Goal: Communication & Community: Connect with others

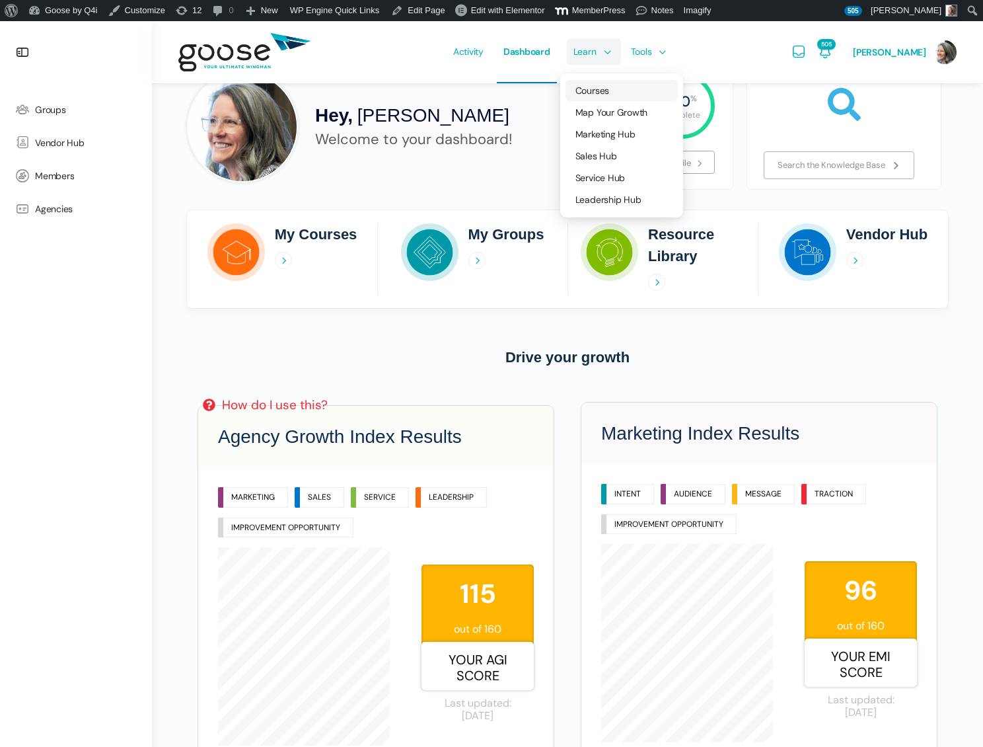
scroll to position [75, 0]
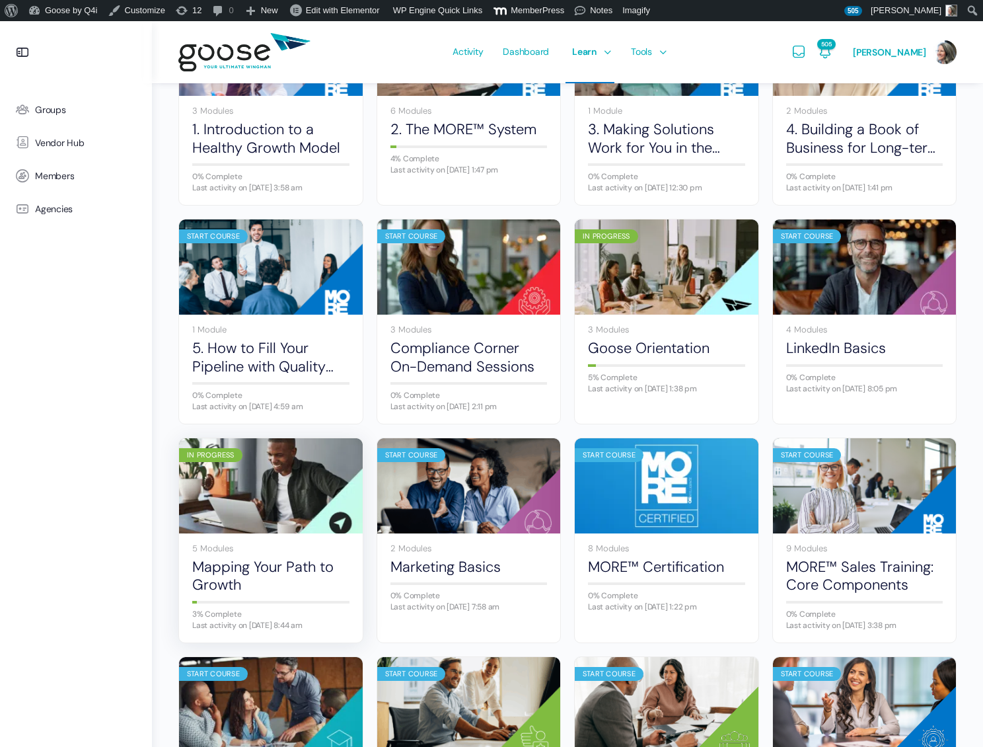
scroll to position [261, 0]
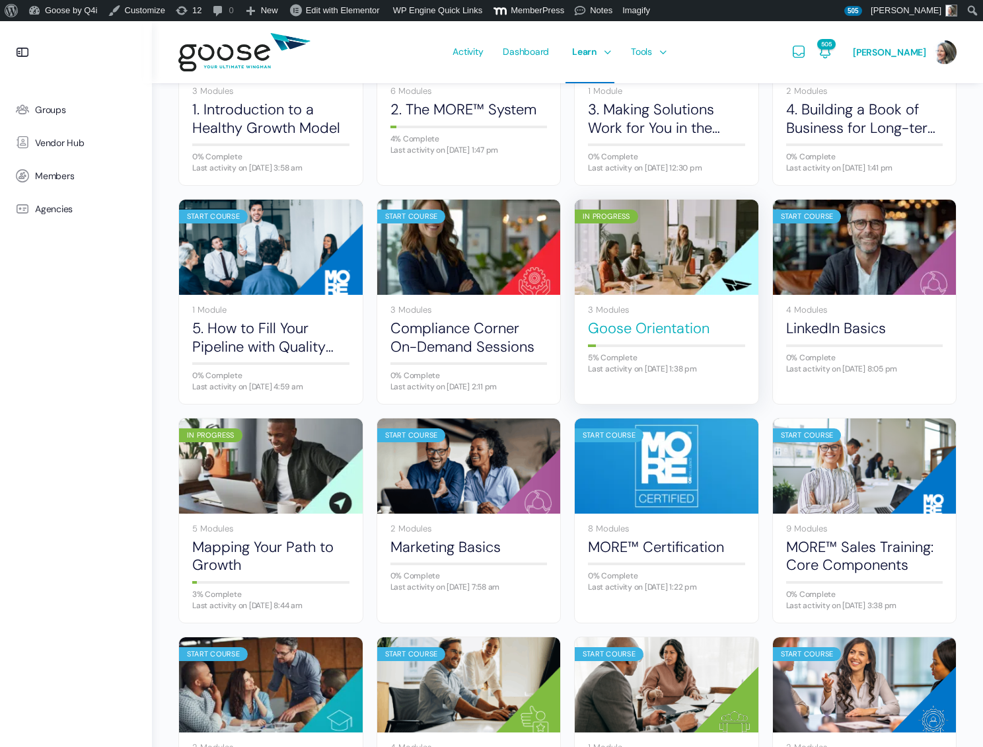
click at [638, 326] on link "Goose Orientation" at bounding box center [666, 328] width 157 height 18
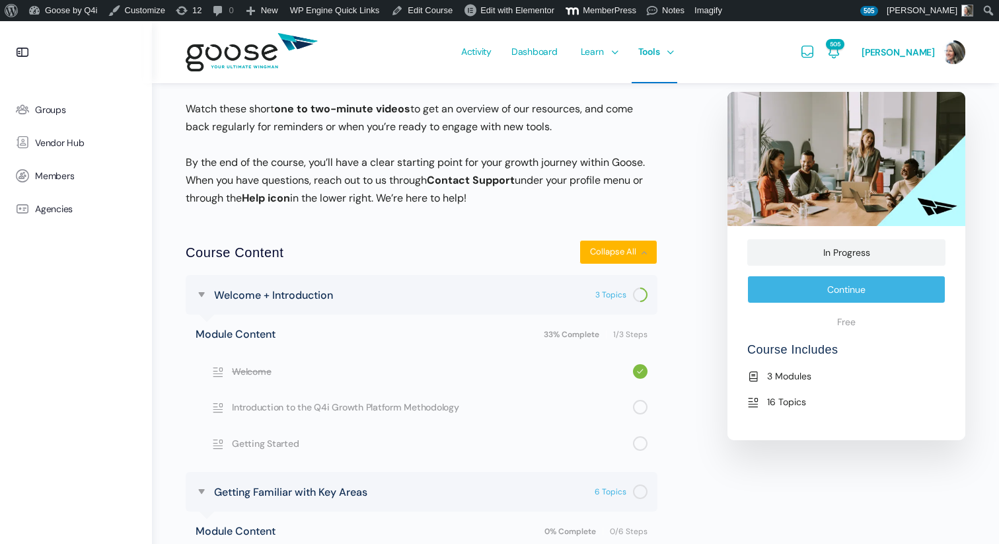
scroll to position [341, 0]
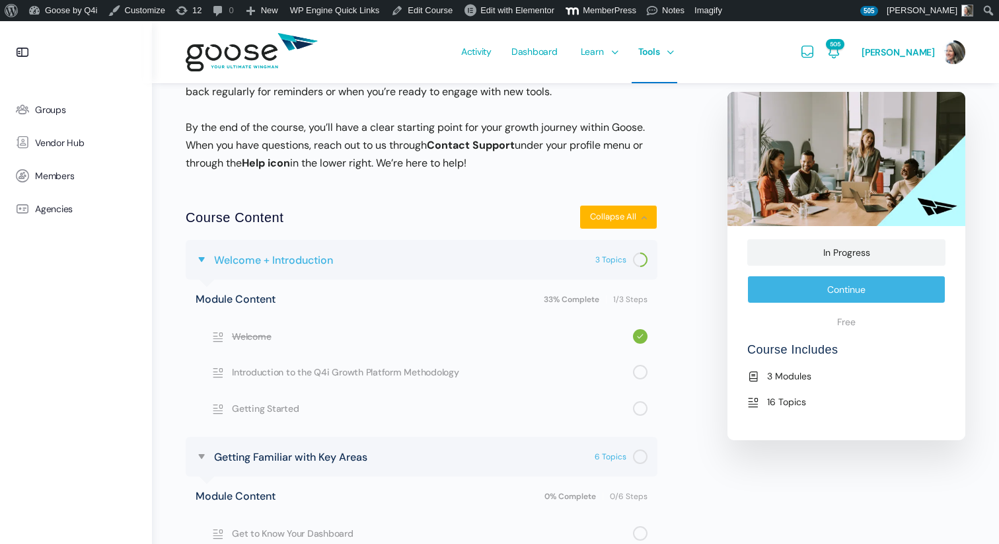
click at [323, 260] on span "Welcome + Introduction" at bounding box center [273, 260] width 119 height 18
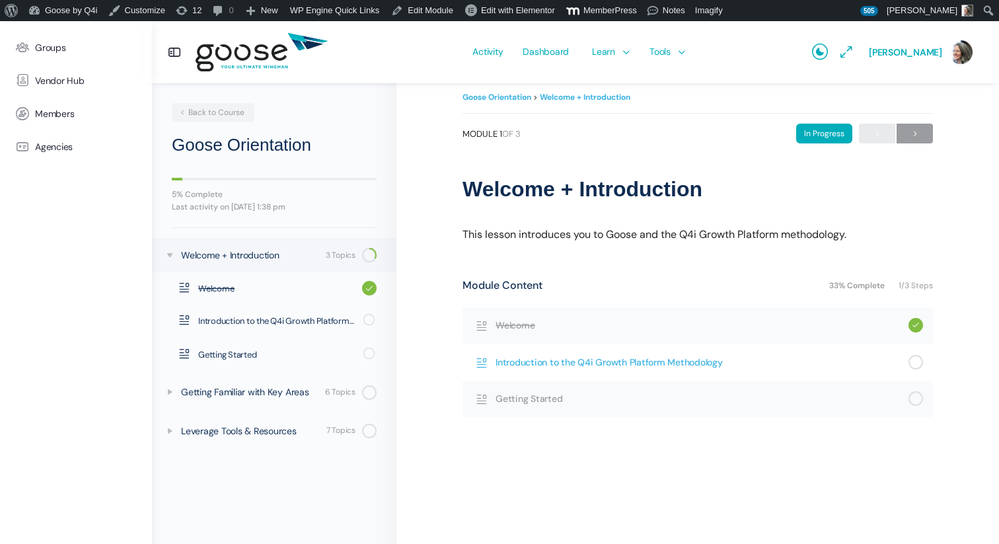
scroll to position [33, 0]
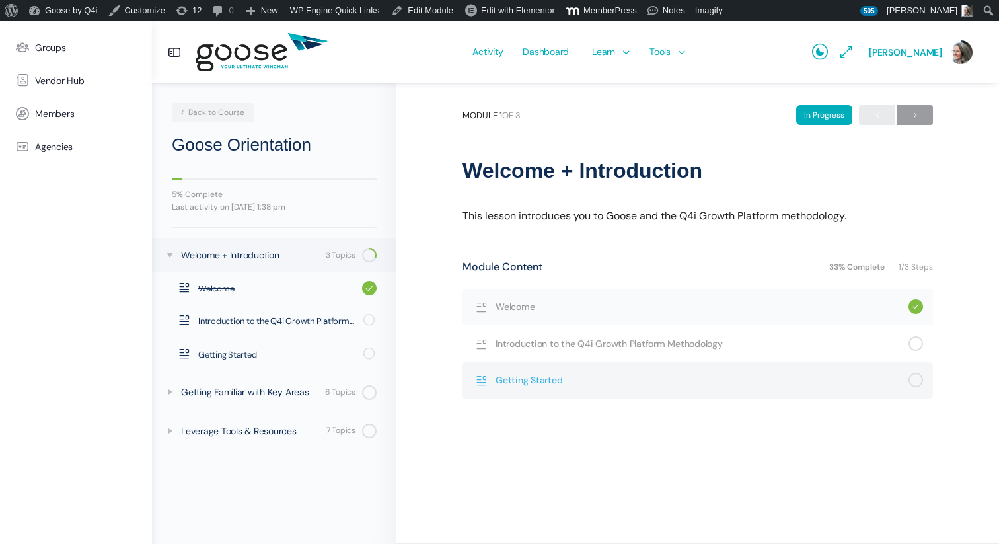
click at [526, 378] on span "Getting Started" at bounding box center [701, 380] width 413 height 15
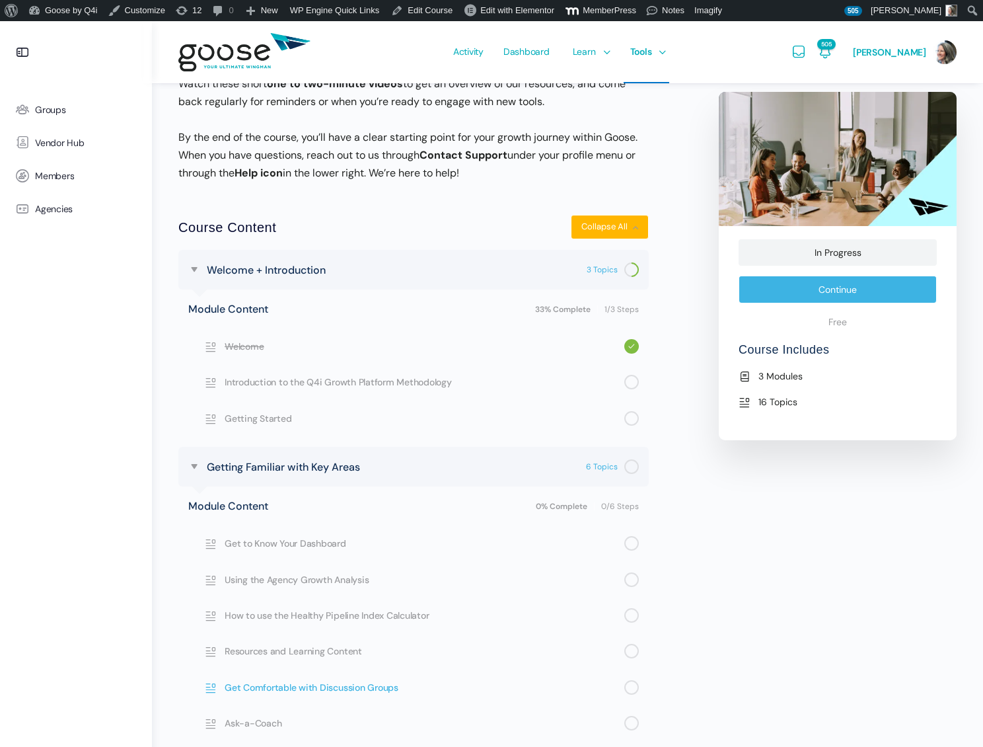
scroll to position [308, 0]
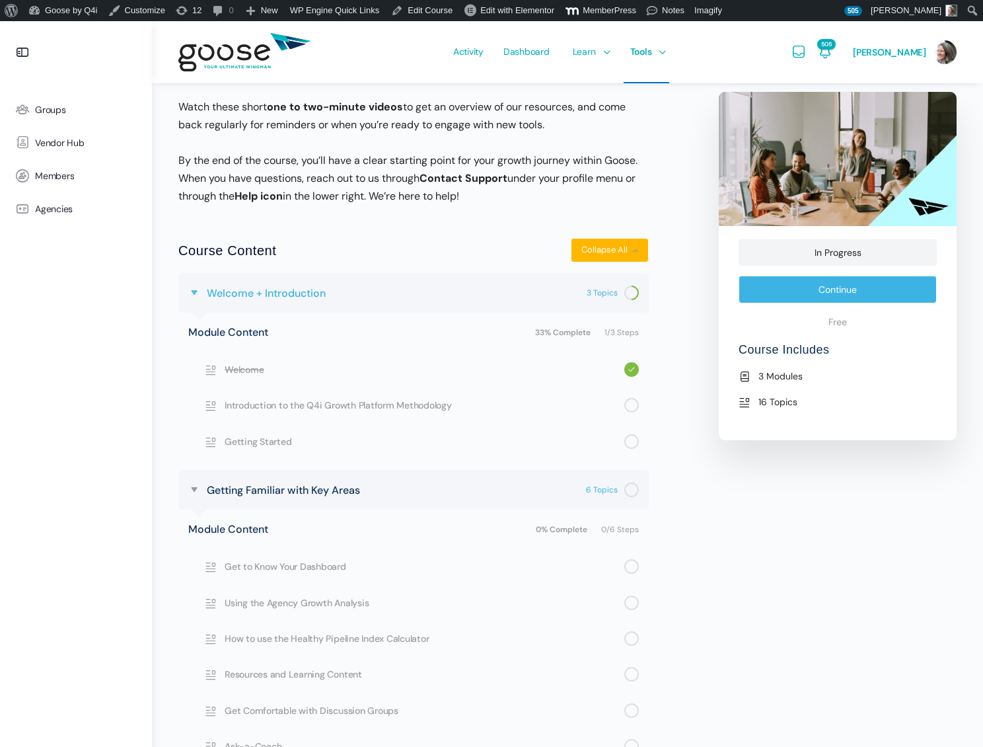
click at [194, 295] on span at bounding box center [194, 293] width 12 height 12
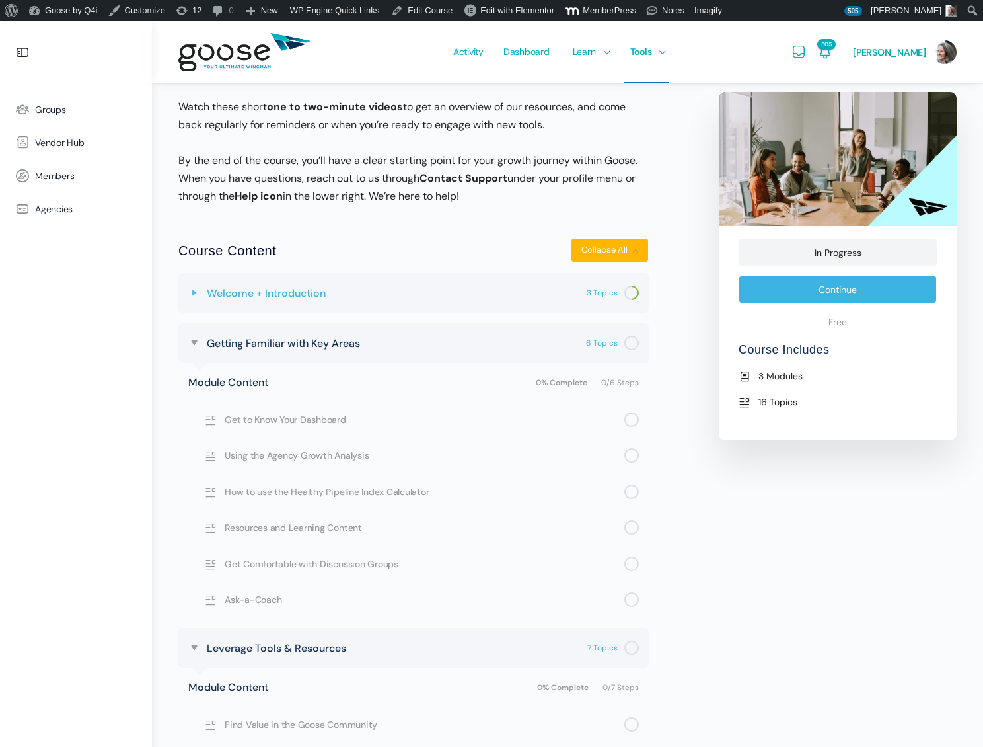
click at [194, 295] on span at bounding box center [194, 293] width 12 height 12
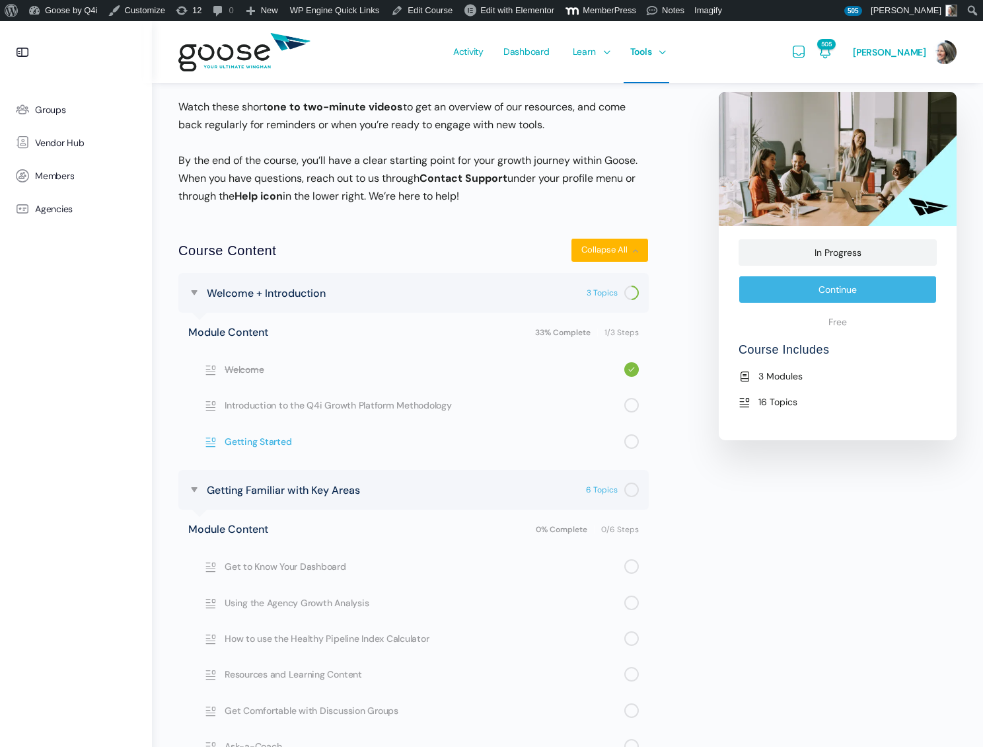
click at [244, 441] on span "Getting Started" at bounding box center [425, 441] width 400 height 15
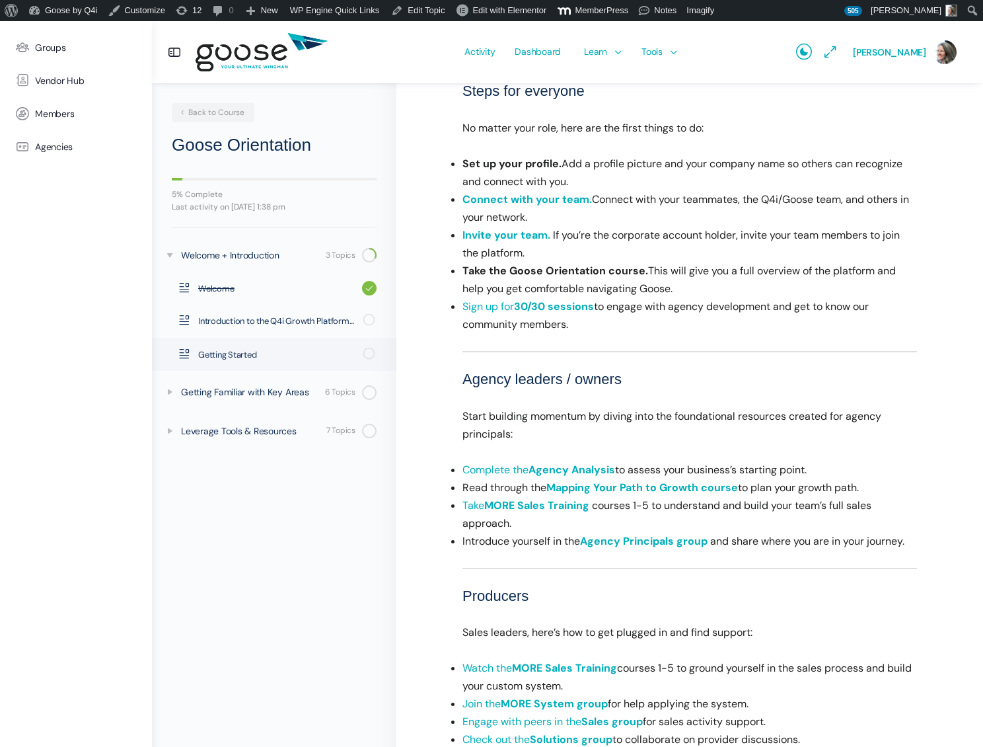
scroll to position [247, 0]
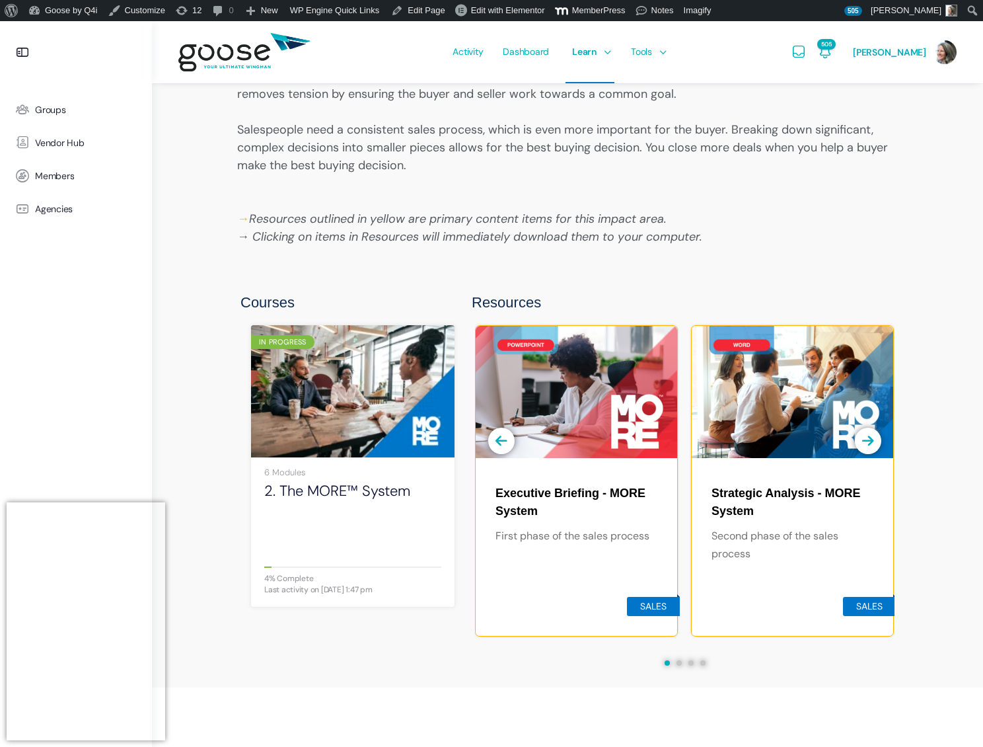
scroll to position [830, 0]
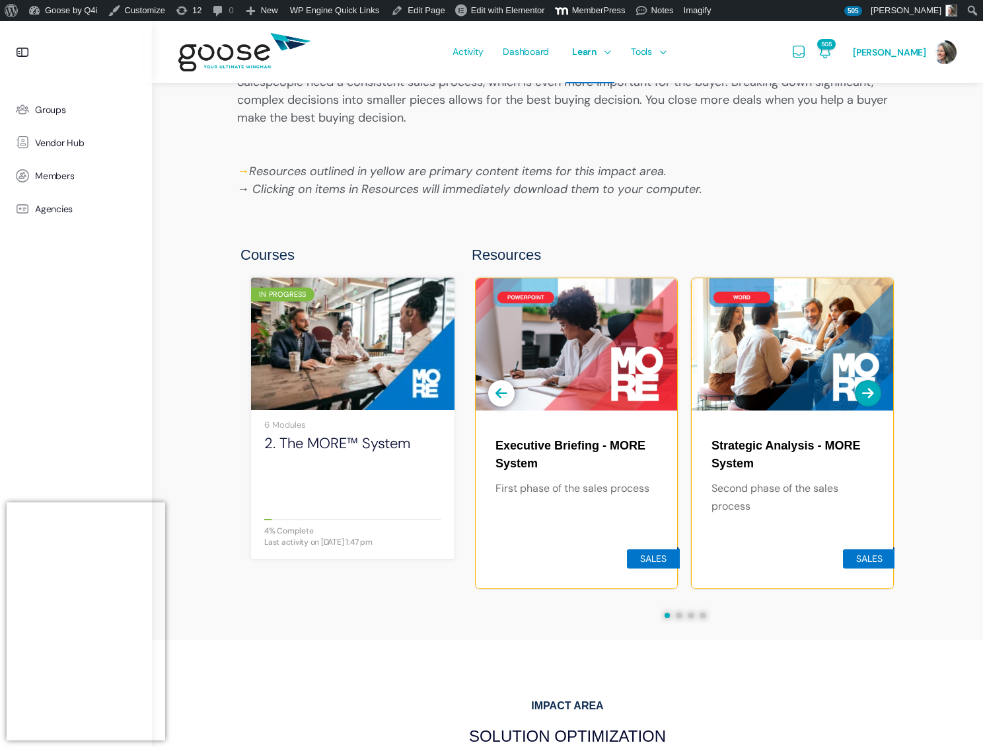
click at [872, 392] on icon "button" at bounding box center [868, 392] width 12 height 13
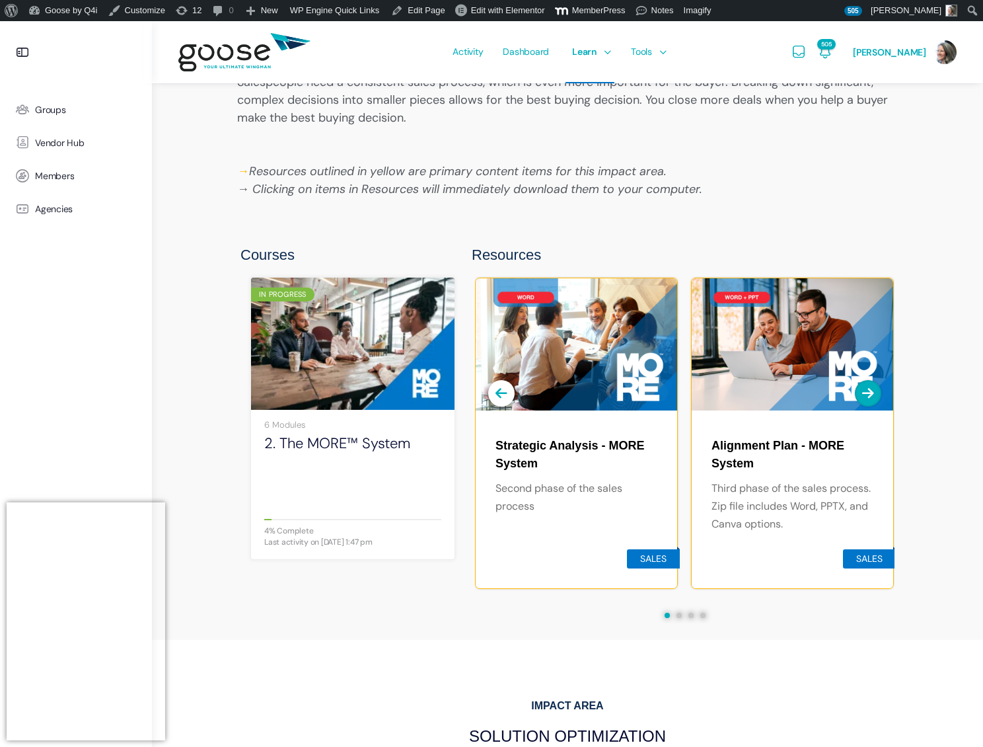
click at [872, 392] on icon "button" at bounding box center [868, 392] width 12 height 13
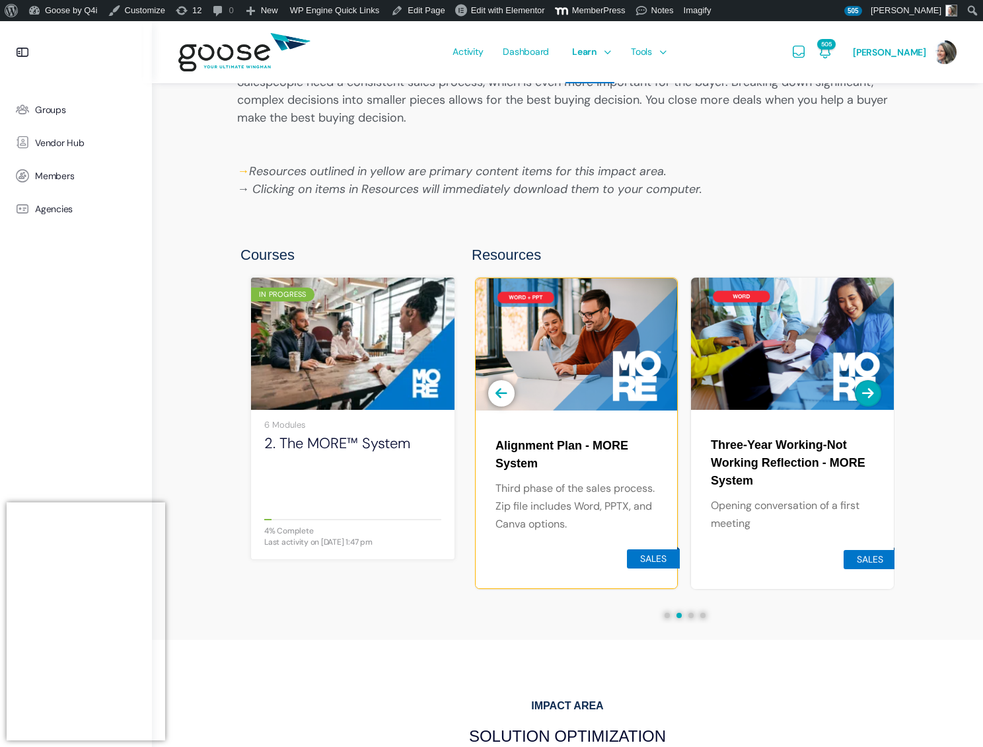
click at [872, 392] on icon "button" at bounding box center [868, 392] width 12 height 13
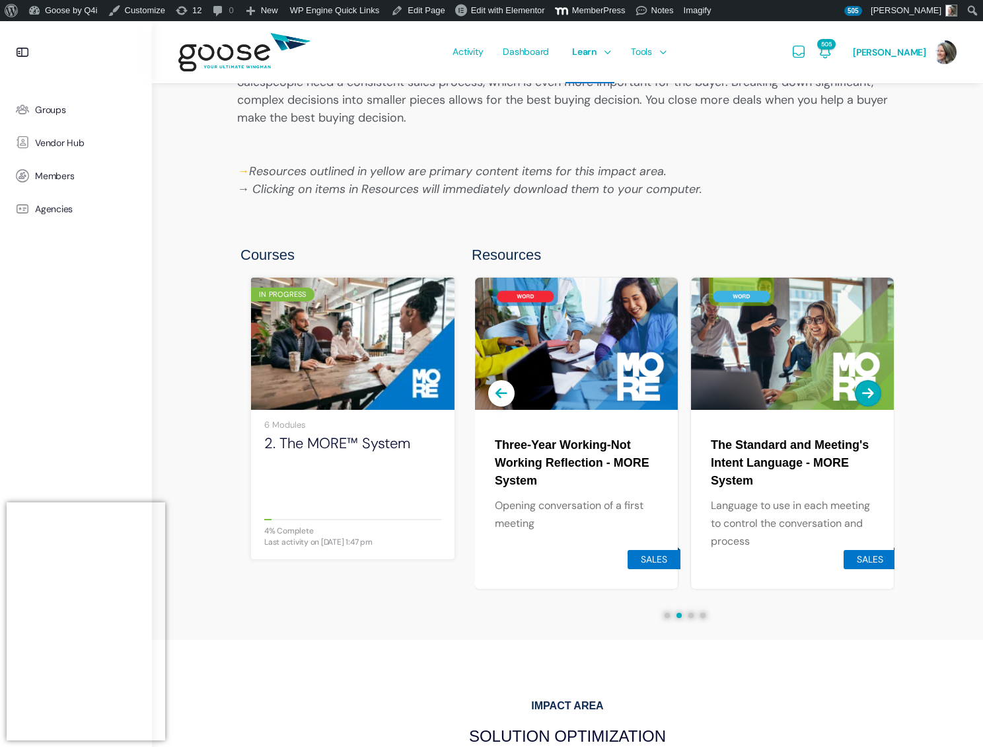
click at [872, 392] on icon "button" at bounding box center [868, 392] width 12 height 13
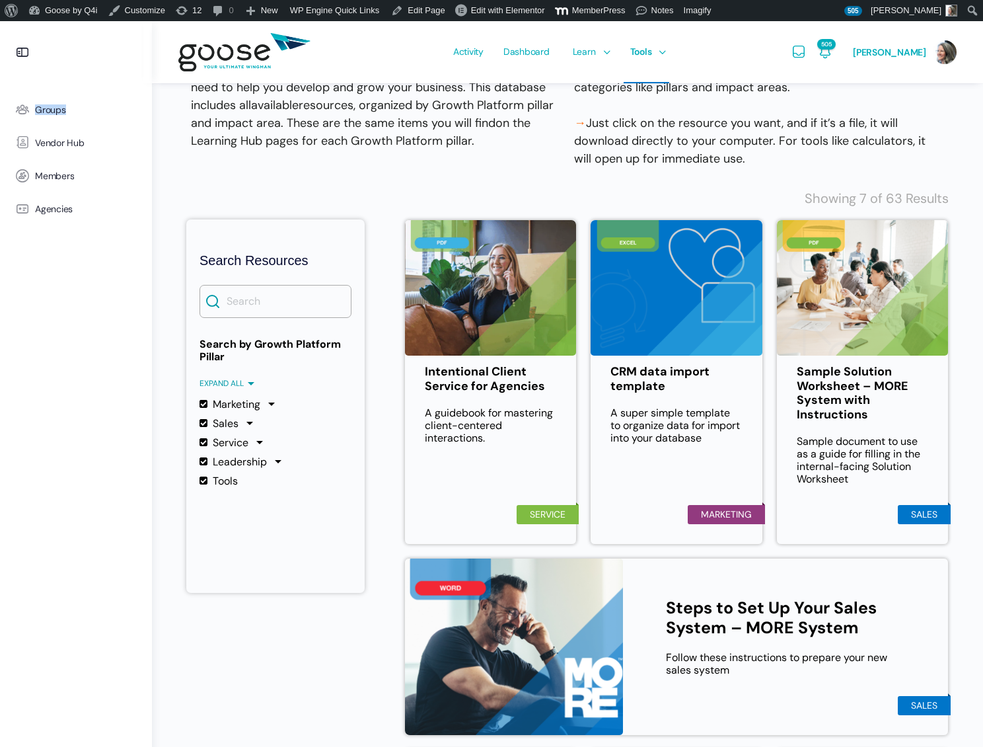
scroll to position [141, 0]
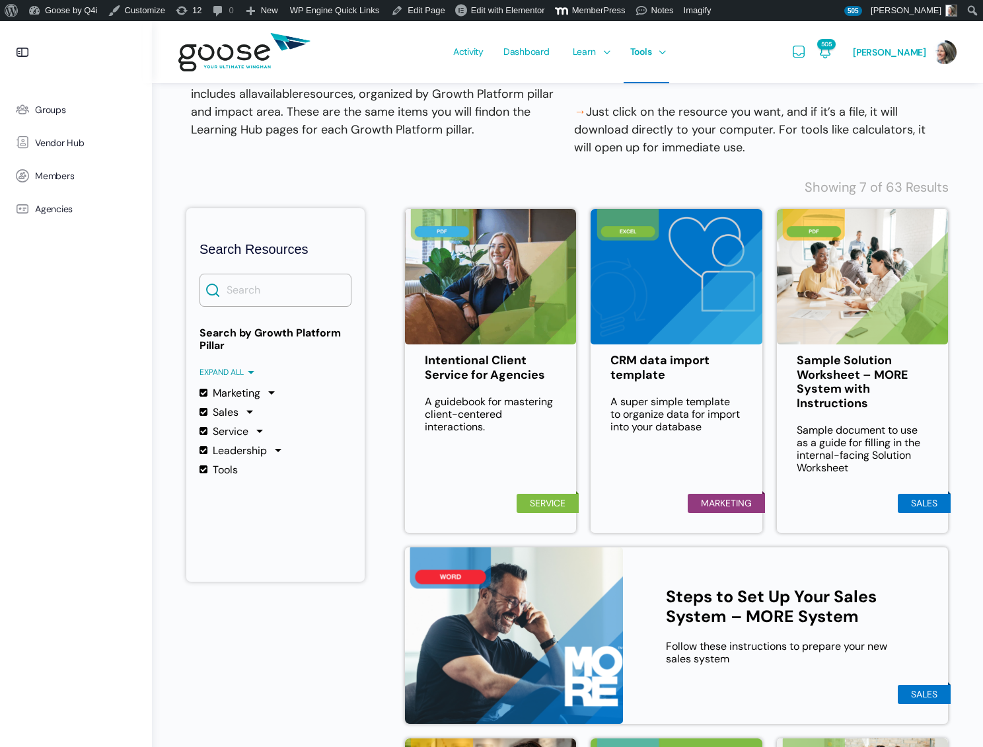
click at [204, 394] on label "Marketing" at bounding box center [230, 392] width 61 height 13
click at [0, 0] on input "Marketing" at bounding box center [0, 0] width 0 height 0
click at [205, 394] on label "Marketing" at bounding box center [230, 392] width 61 height 13
click at [0, 0] on input "Marketing" at bounding box center [0, 0] width 0 height 0
click at [272, 392] on div at bounding box center [271, 392] width 13 height 13
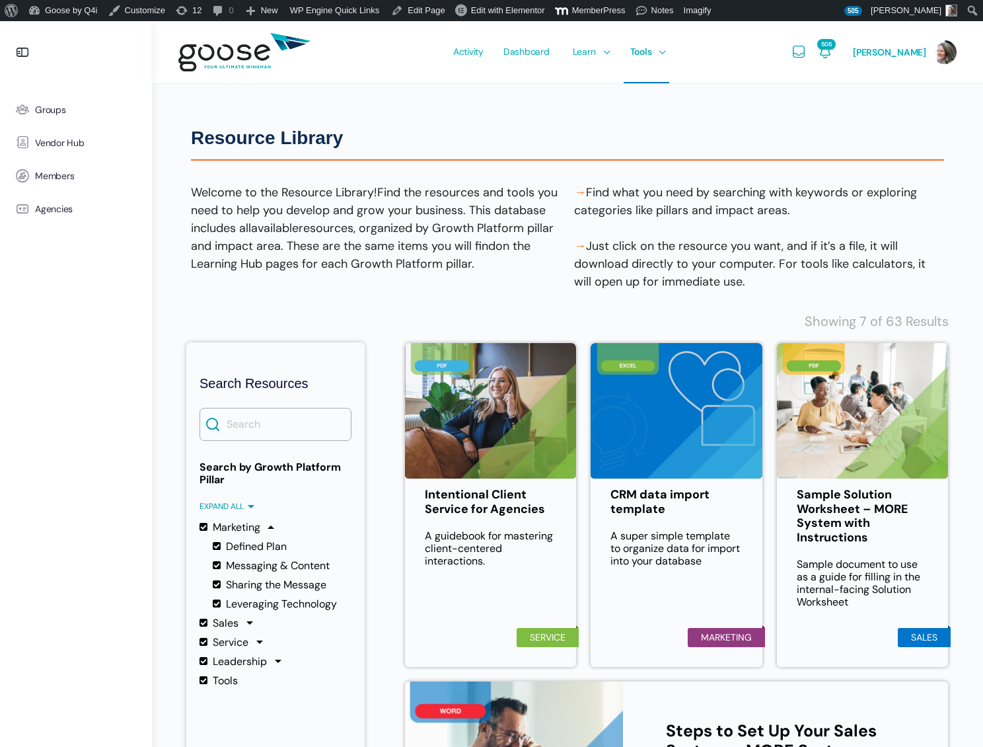
scroll to position [0, 0]
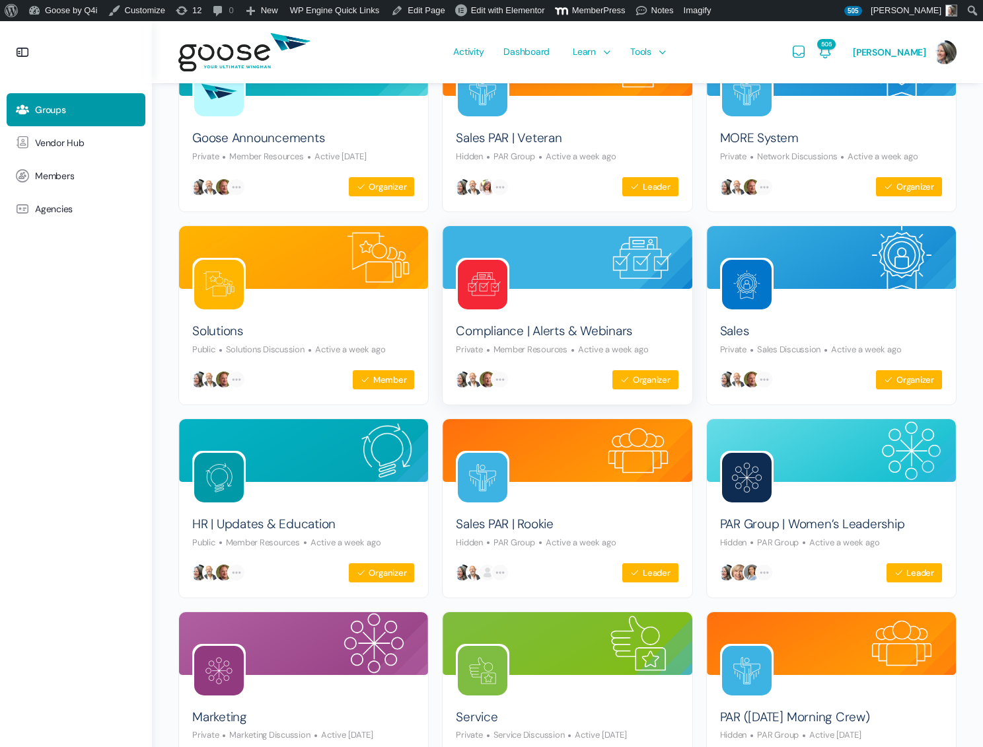
scroll to position [198, 0]
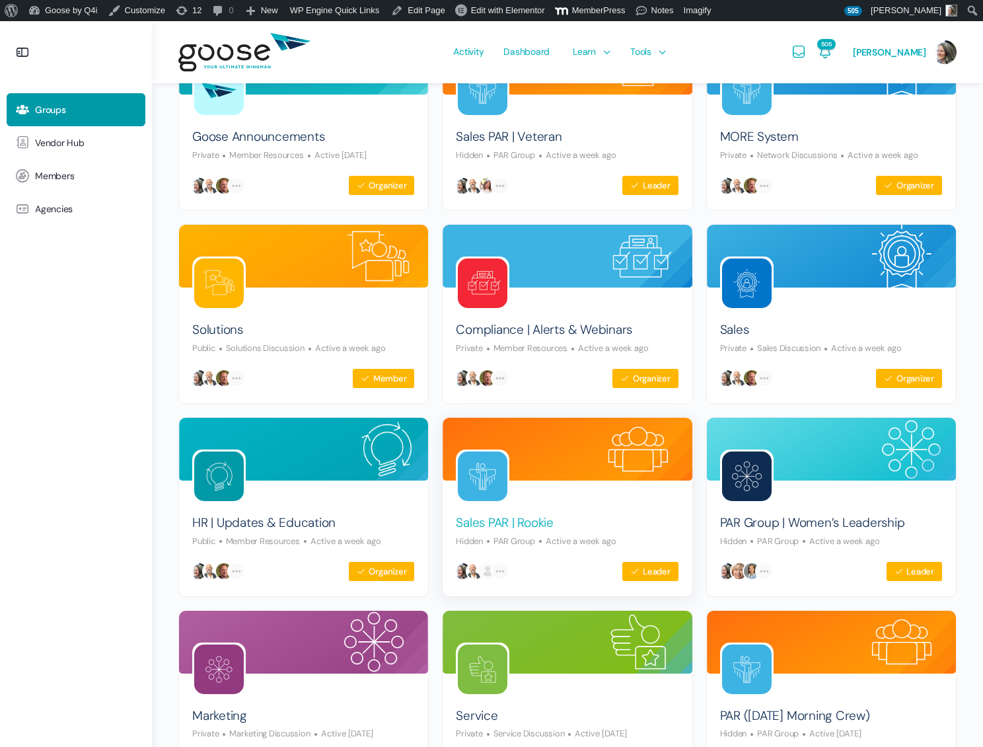
click at [518, 519] on link "Sales PAR | Rookie" at bounding box center [505, 523] width 98 height 18
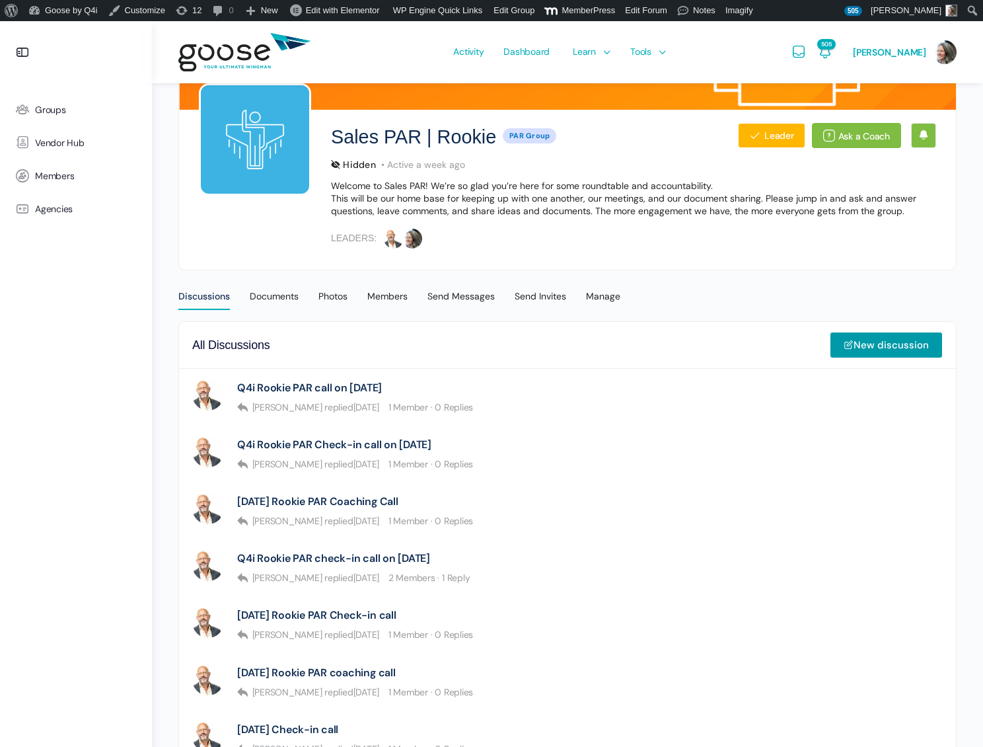
scroll to position [129, 0]
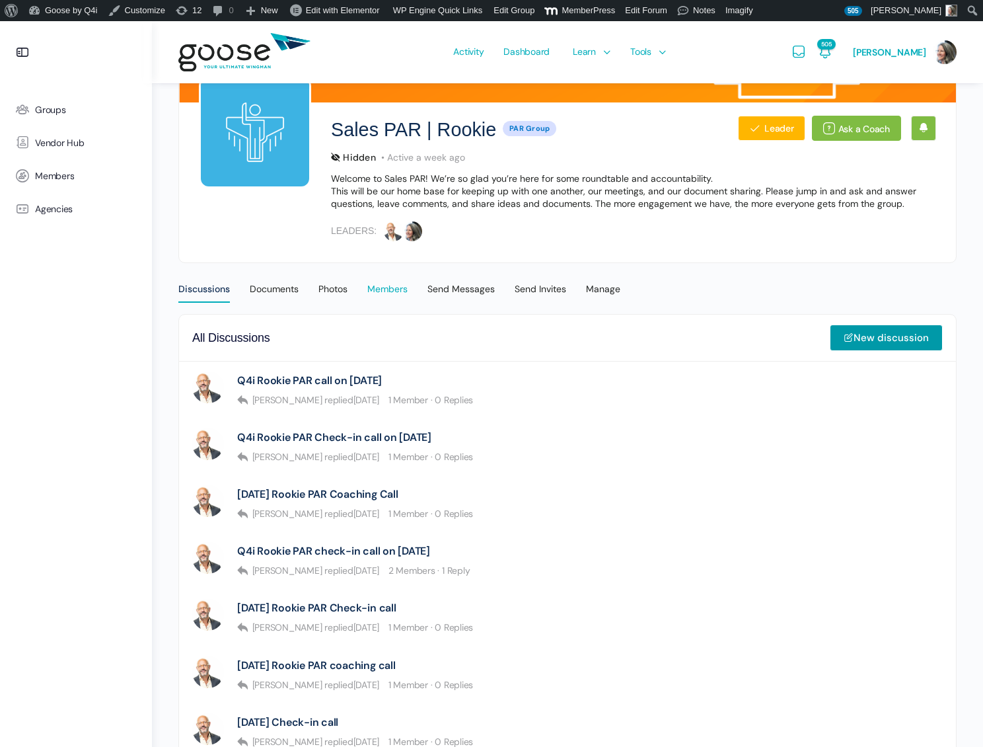
click at [385, 286] on div "Members" at bounding box center [387, 293] width 40 height 20
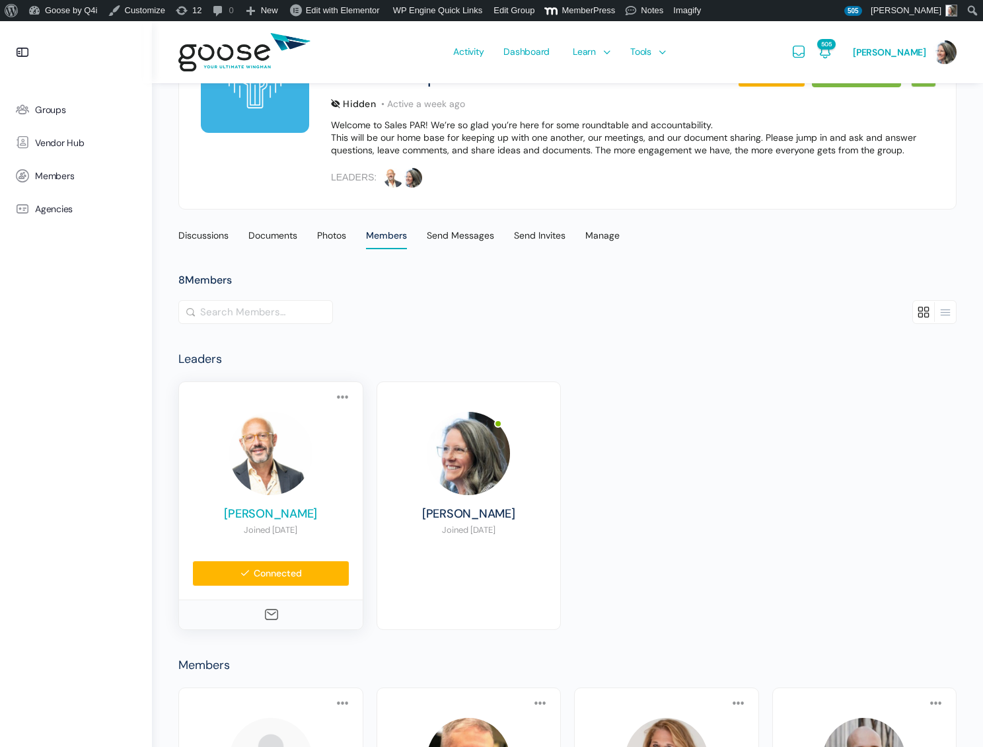
scroll to position [175, 0]
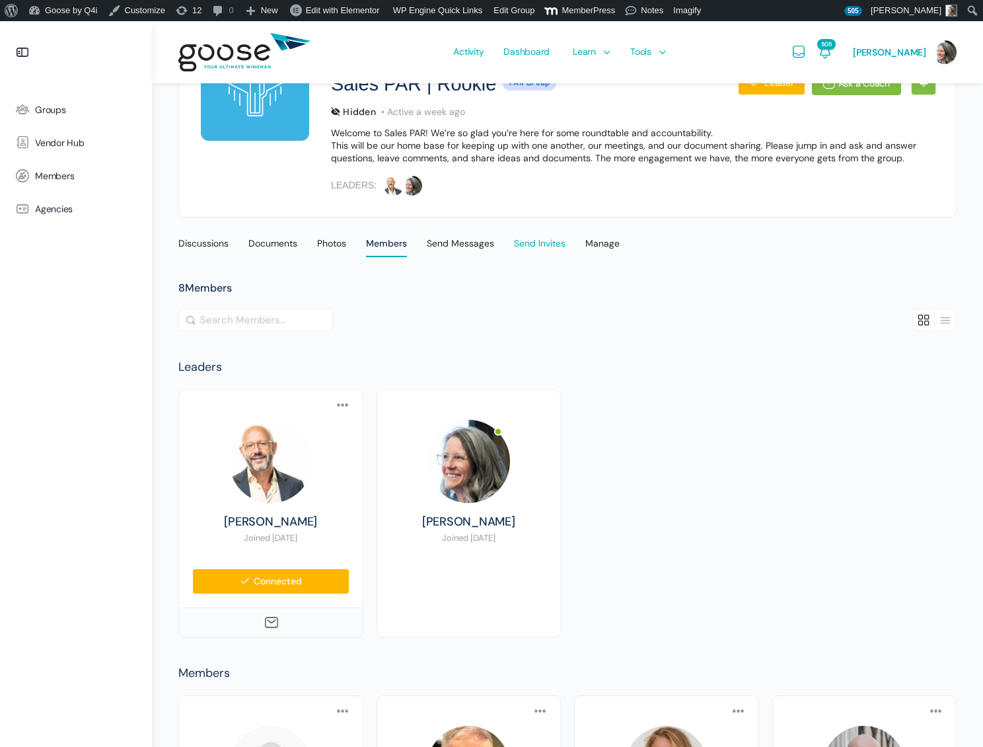
click at [538, 242] on div "Send Invites" at bounding box center [540, 247] width 52 height 20
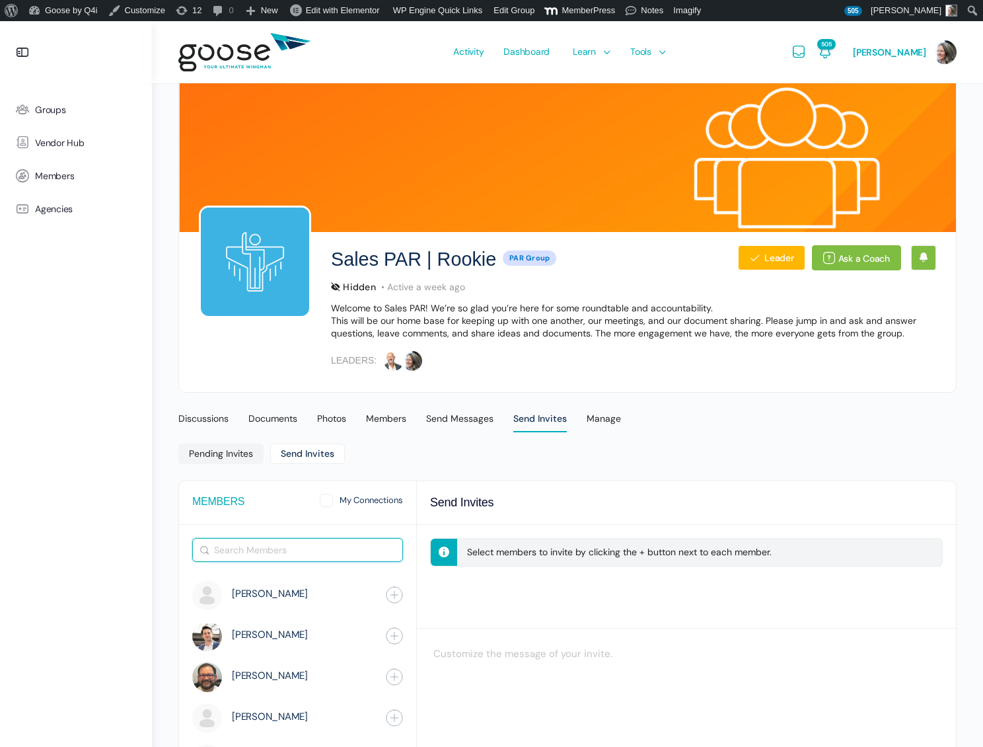
click at [242, 545] on input "Search Members" at bounding box center [297, 549] width 209 height 22
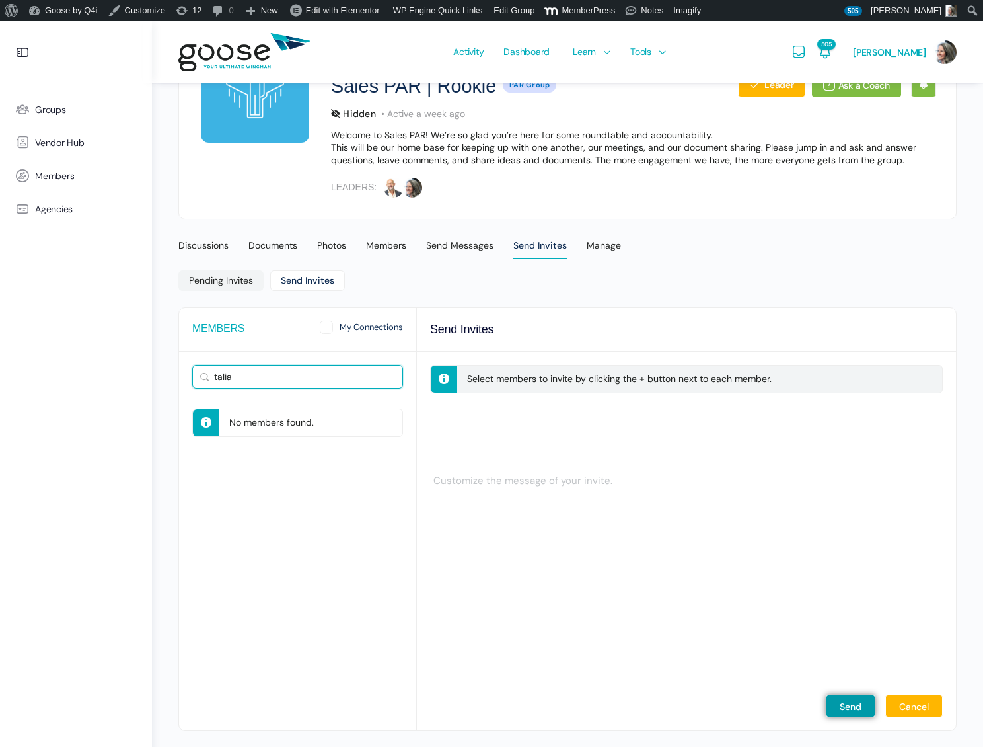
scroll to position [180, 0]
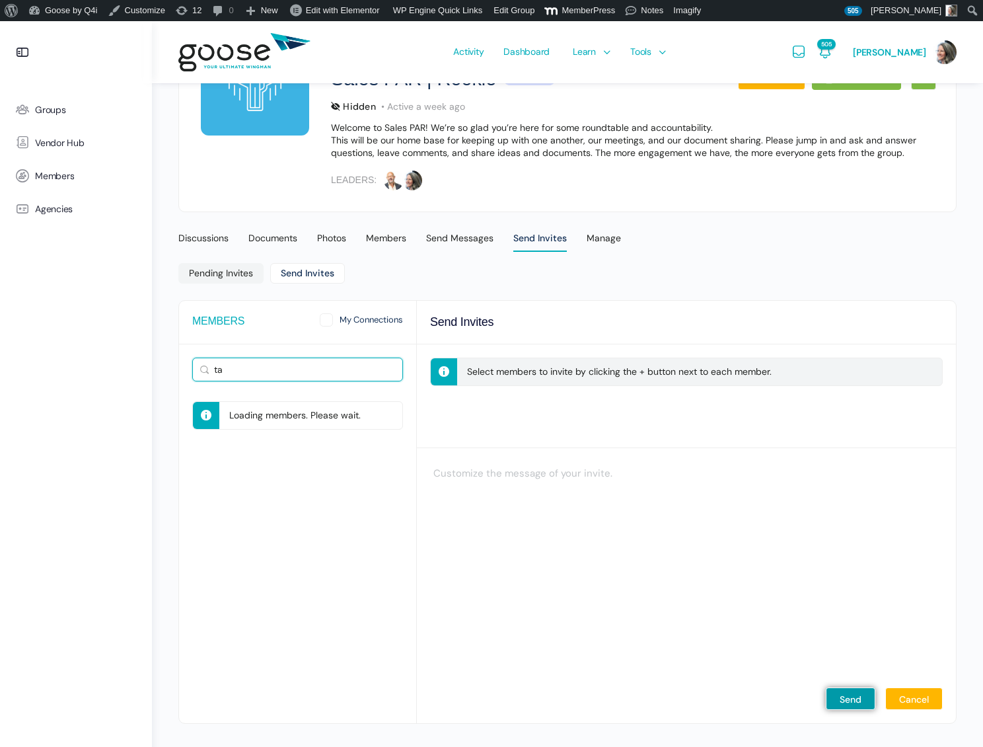
type input "t"
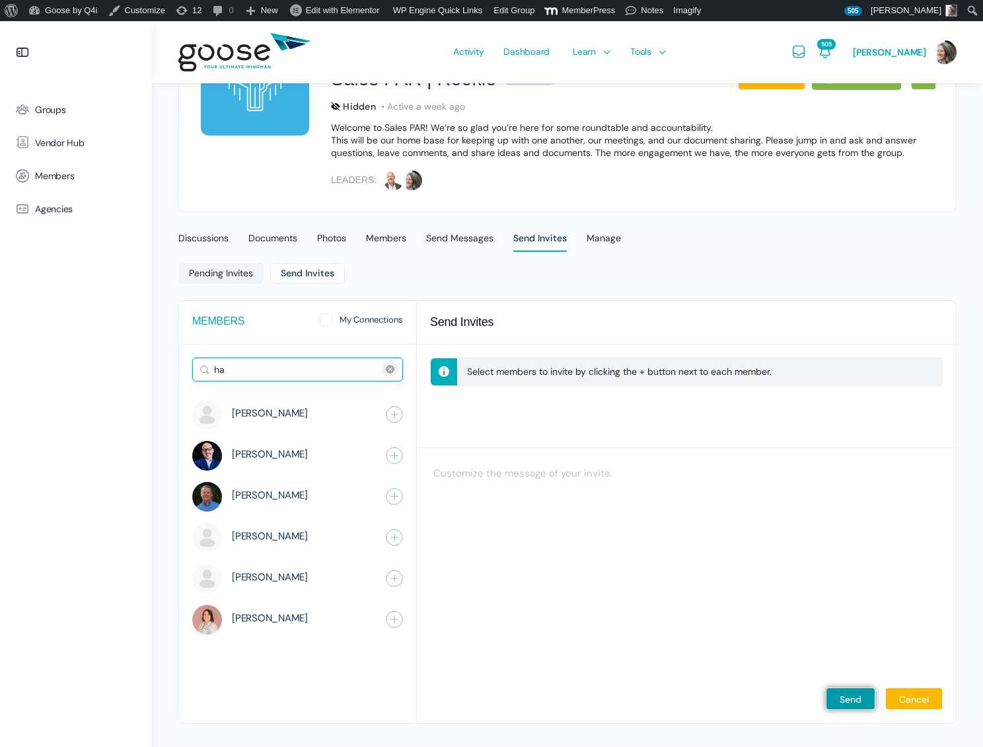
type input "h"
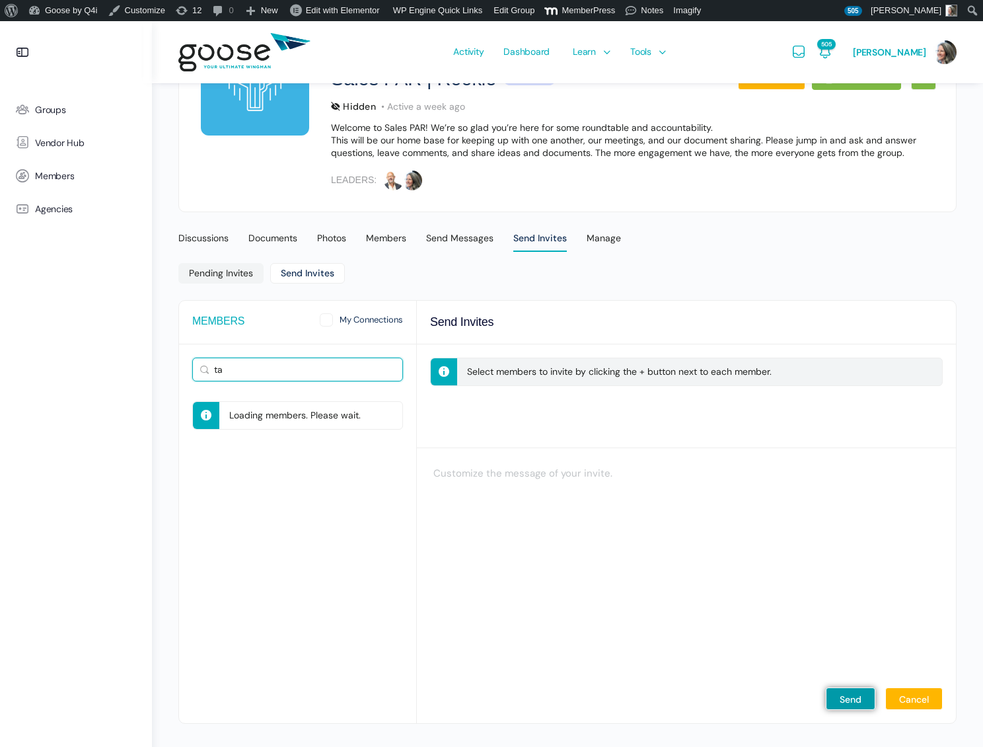
type input "t"
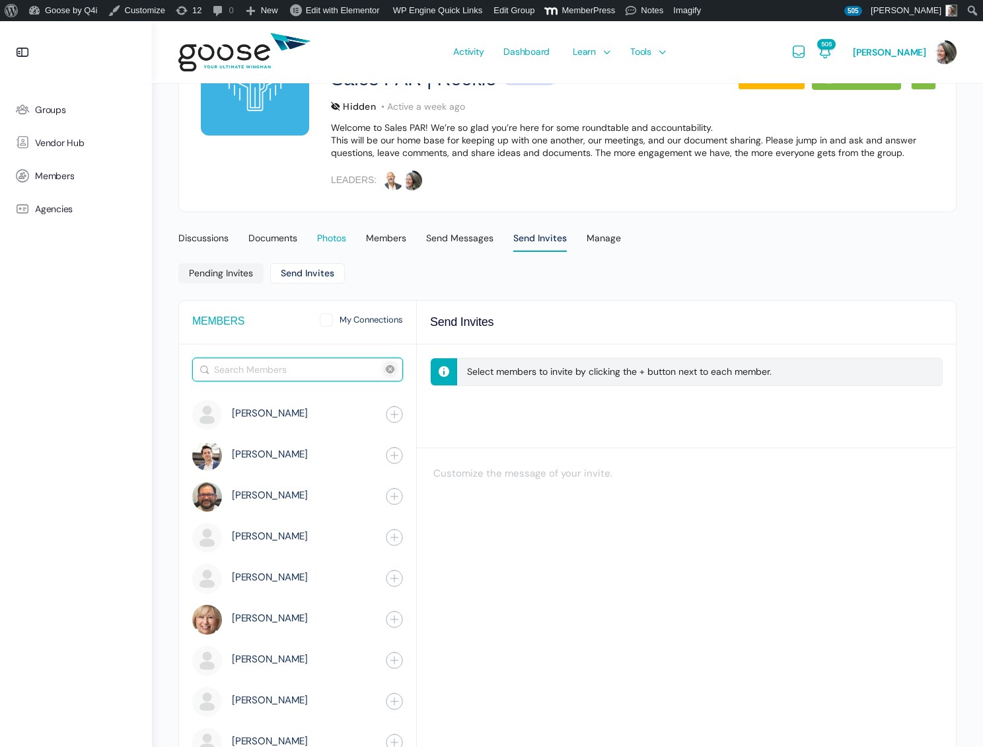
scroll to position [0, 0]
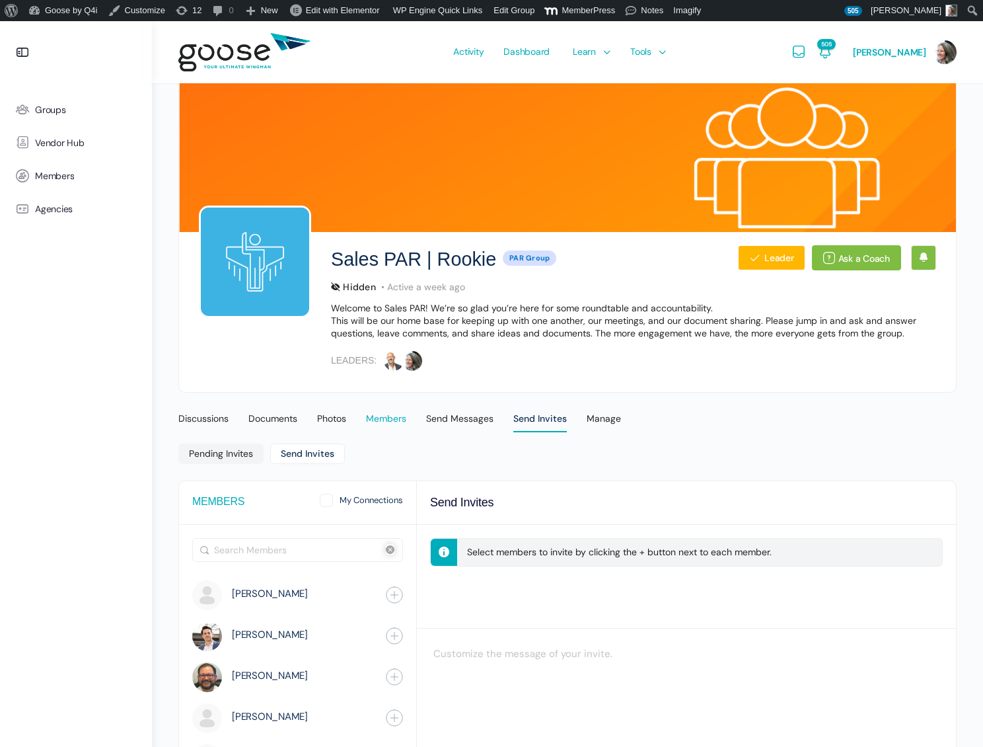
click at [386, 417] on div "Members" at bounding box center [386, 422] width 40 height 20
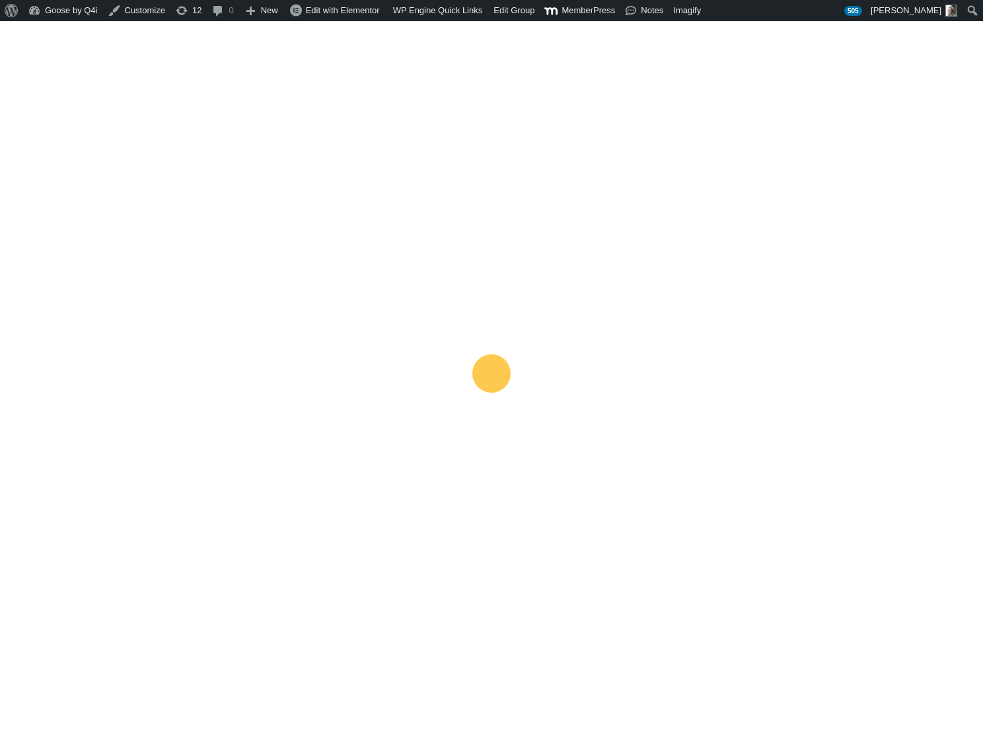
scroll to position [38, 0]
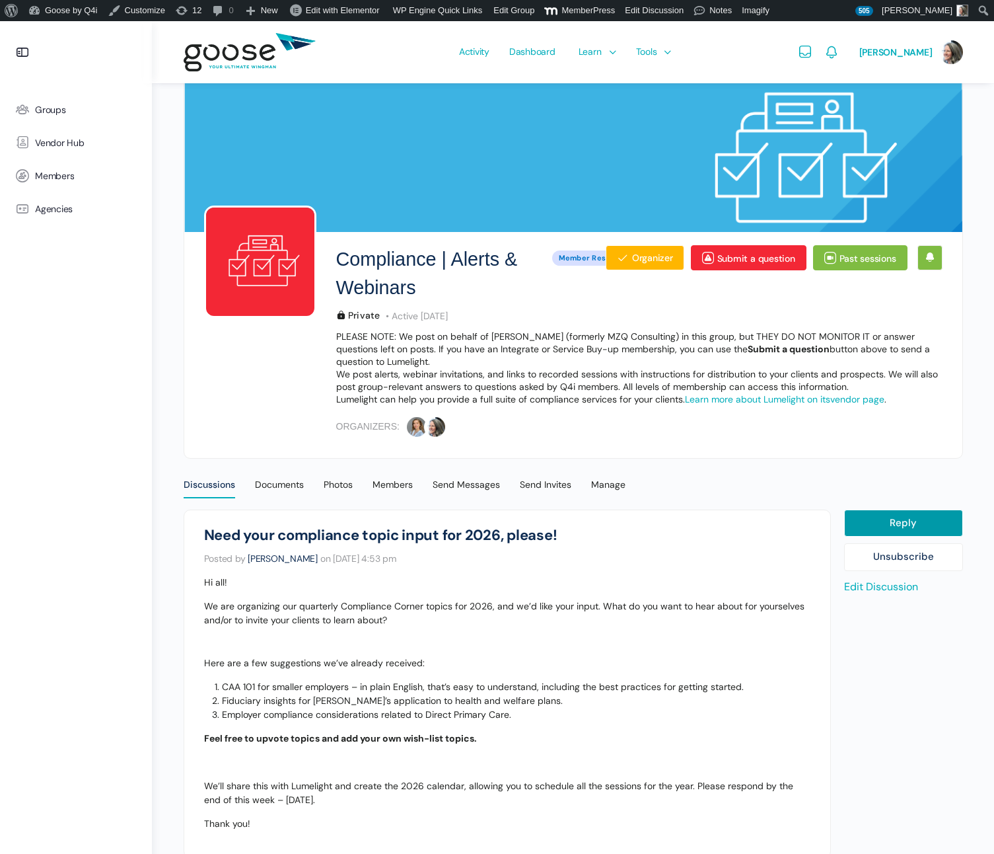
scroll to position [184, 0]
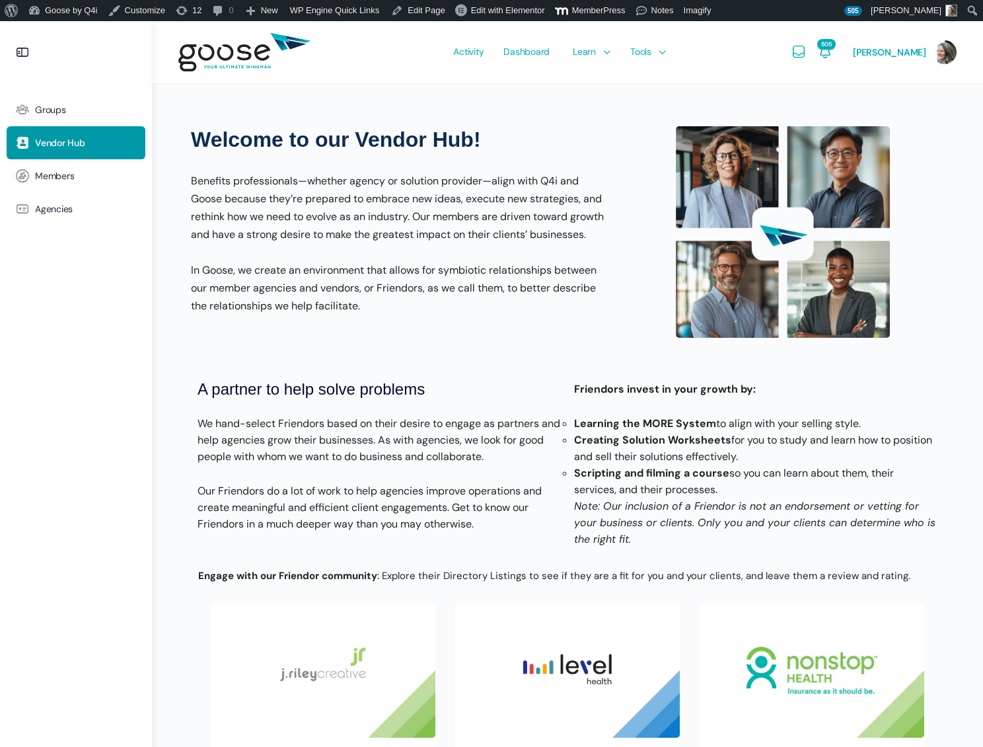
click at [209, 141] on h1 "Welcome to our Vendor Hub!" at bounding box center [398, 140] width 415 height 28
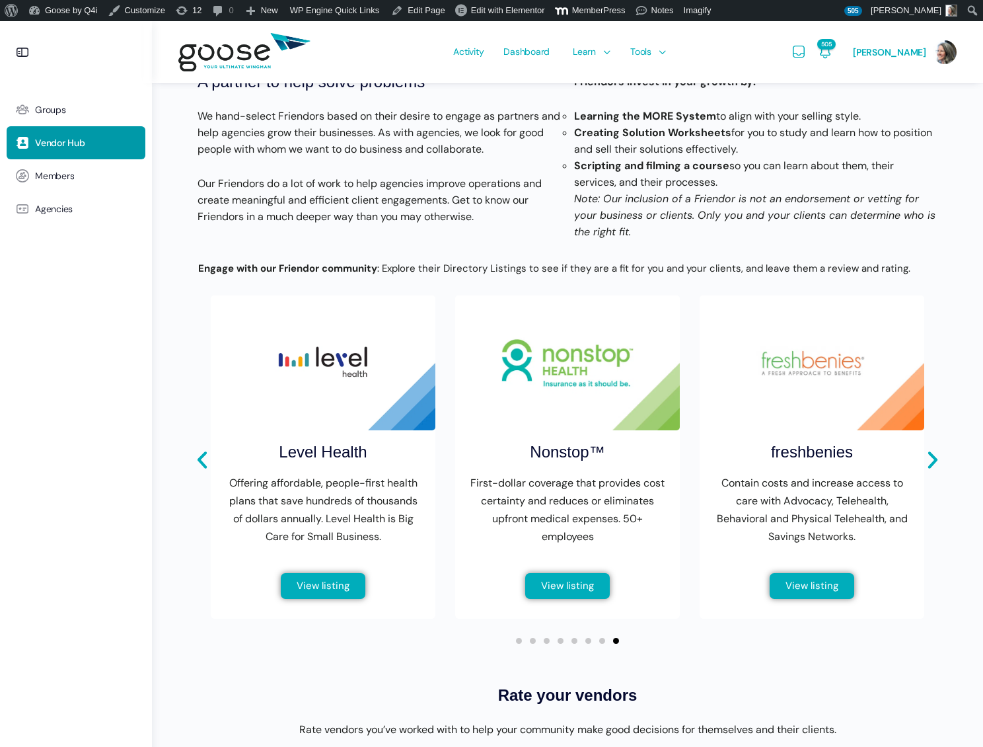
scroll to position [307, 0]
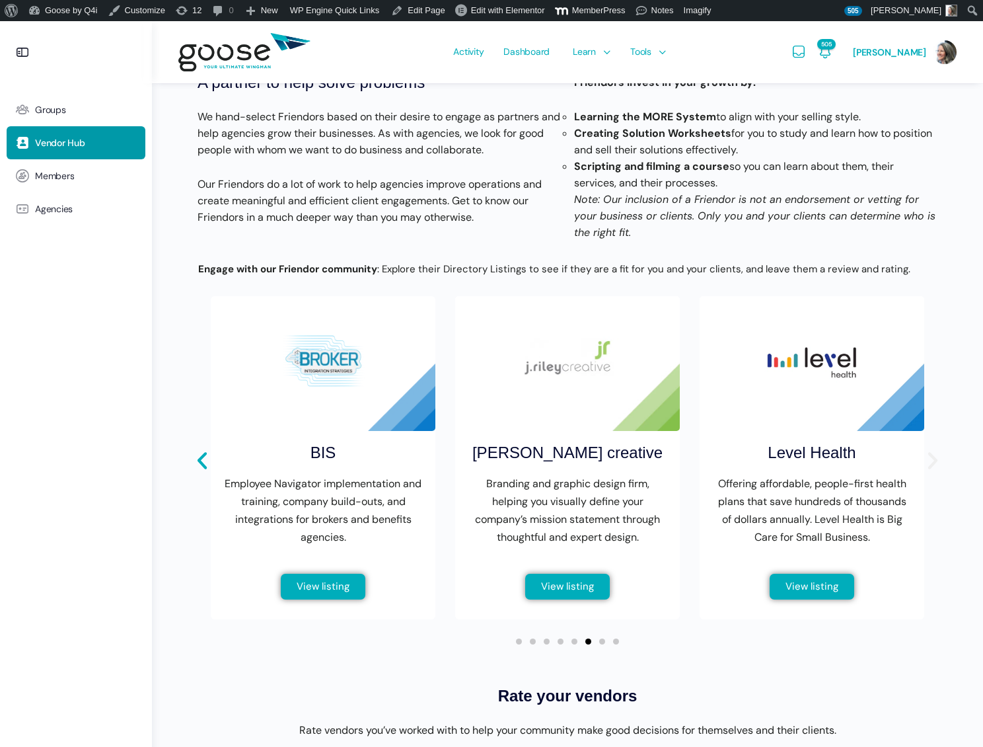
click at [934, 469] on icon "Next slide" at bounding box center [932, 460] width 9 height 17
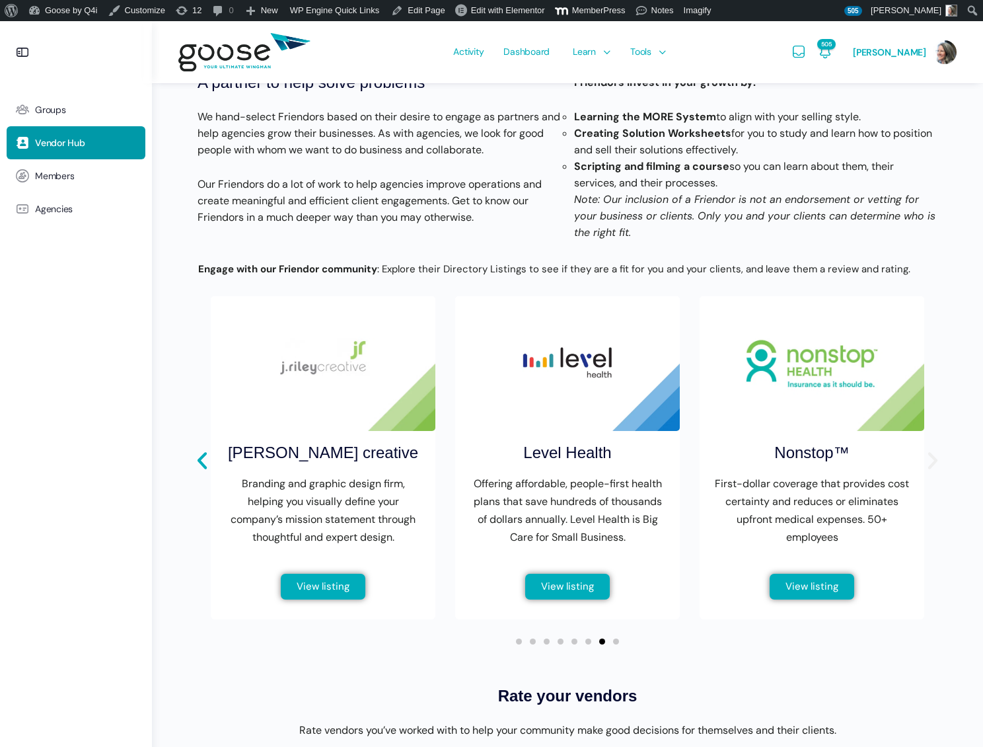
click at [934, 469] on icon "Next slide" at bounding box center [932, 460] width 9 height 17
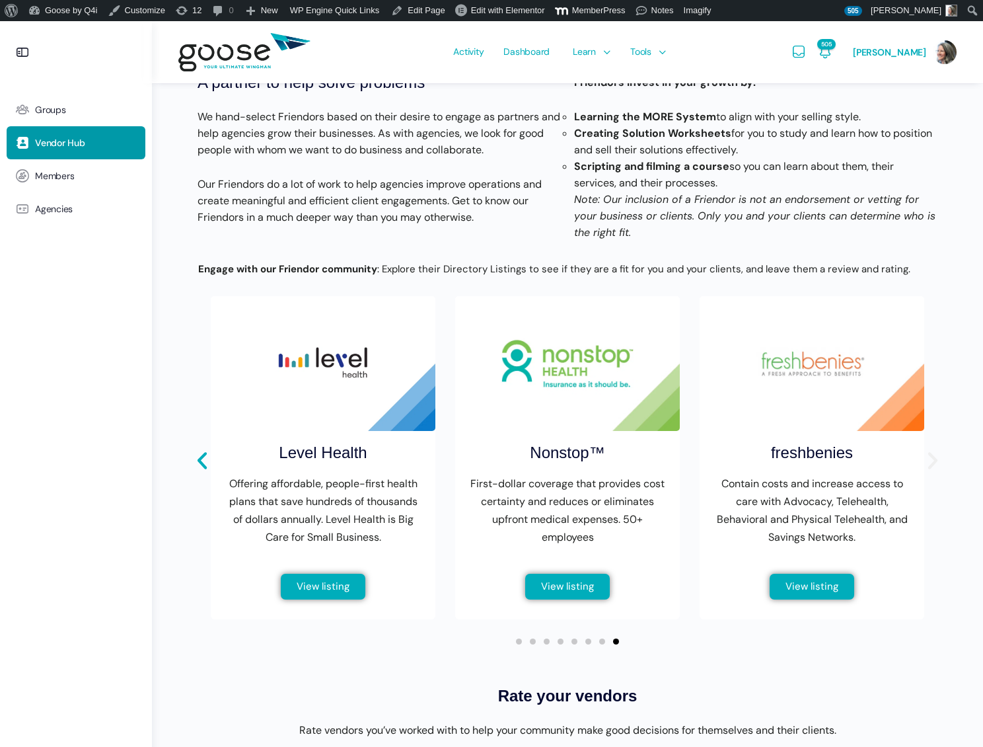
click at [934, 469] on icon "Next slide" at bounding box center [932, 460] width 9 height 17
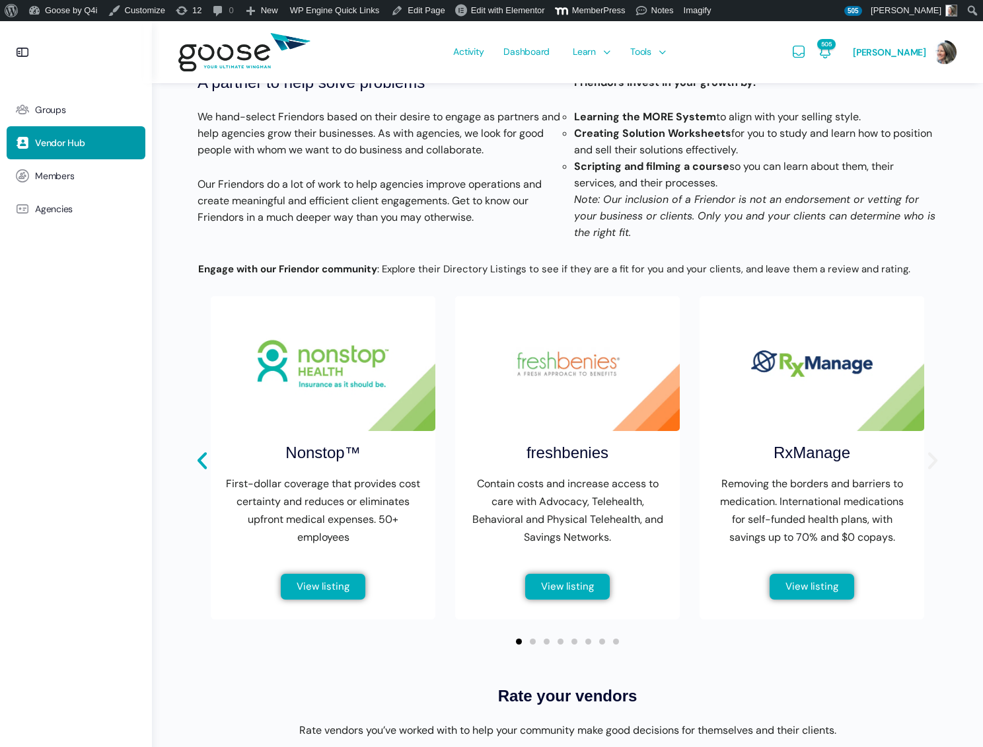
click at [934, 469] on icon "Next slide" at bounding box center [932, 460] width 9 height 17
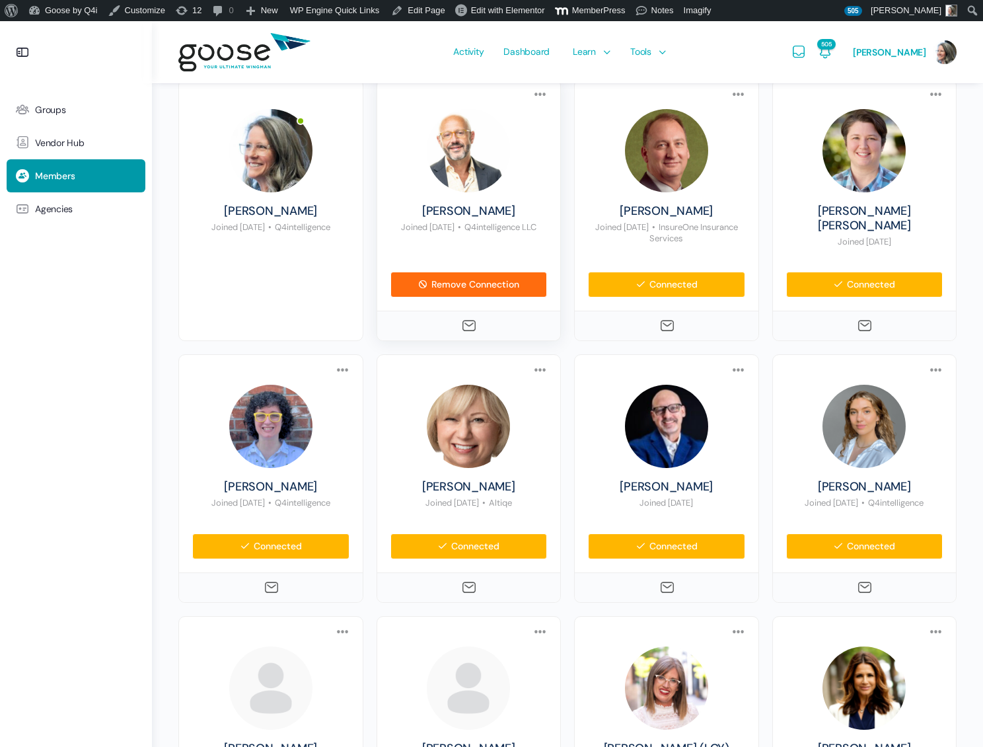
scroll to position [174, 0]
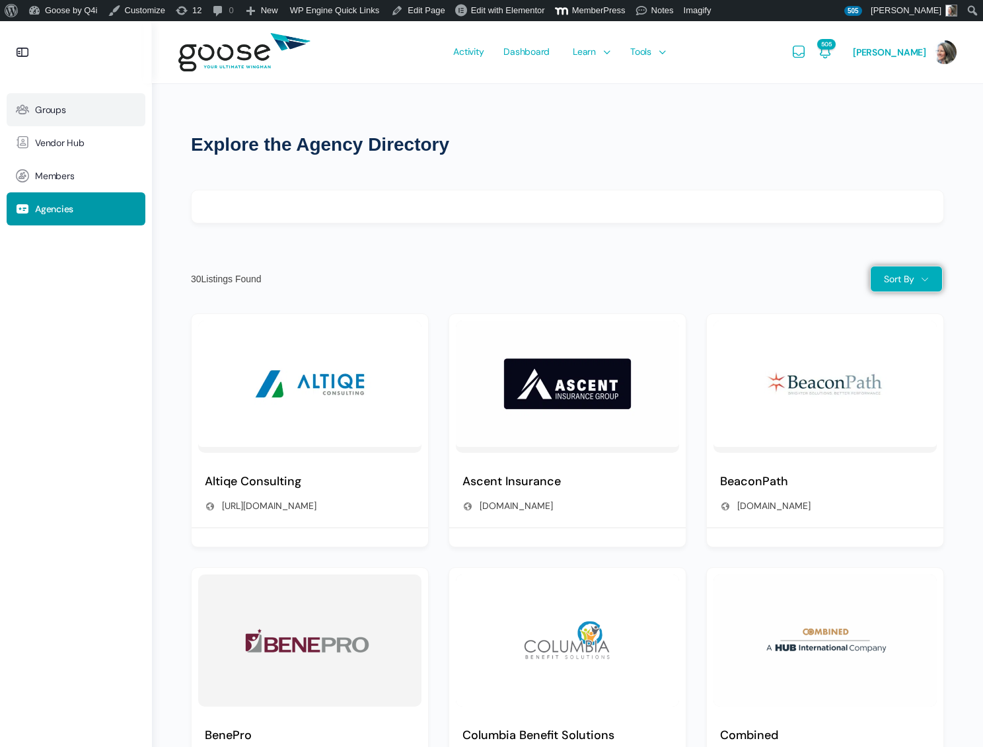
click at [70, 108] on link "Groups" at bounding box center [76, 109] width 139 height 33
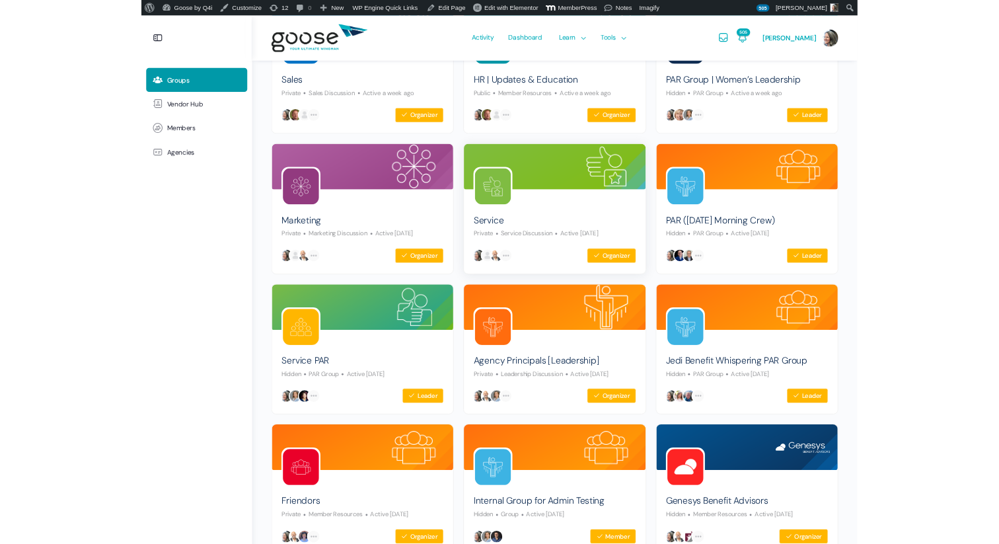
scroll to position [624, 0]
